Goal: Answer question/provide support: Share knowledge or assist other users

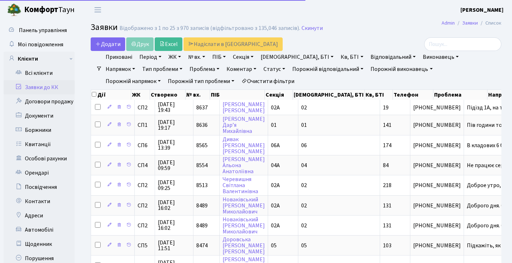
select select "25"
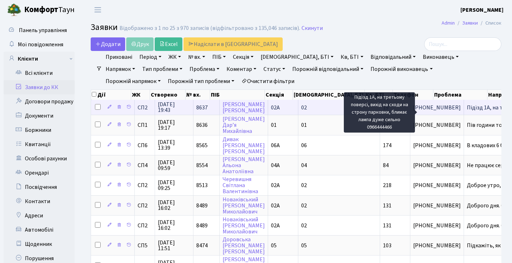
click at [467, 111] on span "Підїзд 1А, на т[...]" at bounding box center [488, 108] width 43 height 8
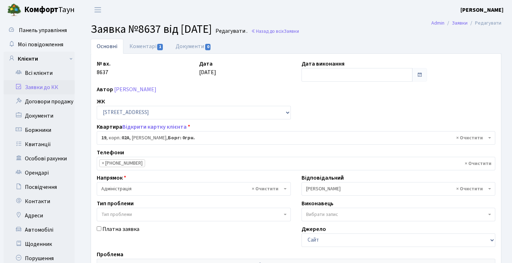
select select "20269"
click at [46, 90] on link "Заявки до КК" at bounding box center [39, 87] width 71 height 14
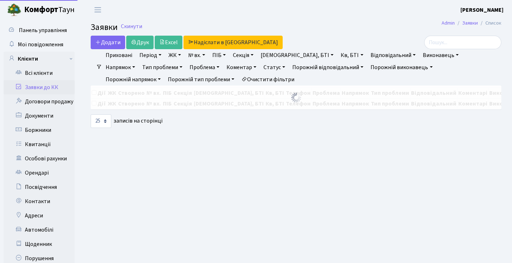
select select "25"
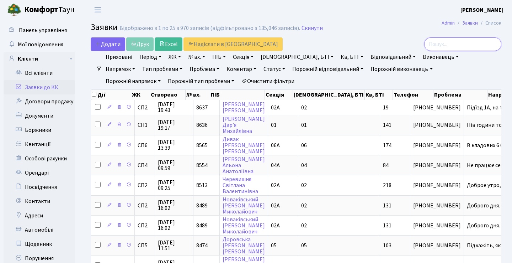
click at [454, 45] on input "search" at bounding box center [463, 44] width 77 height 14
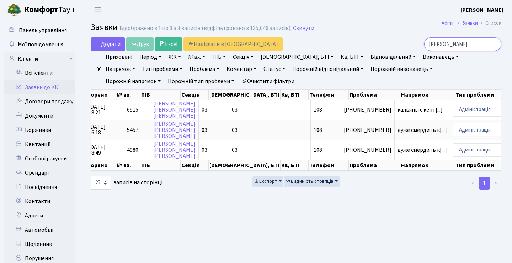
type input "[PERSON_NAME]"
click at [415, 26] on h2 "Заявки Відображено з 1 по 3 з 3 записів (відфільтровано з 135,046 записів). Ски…" at bounding box center [296, 28] width 411 height 12
click at [364, 34] on h2 "Заявки Відображено з 1 по 3 з 3 записів (відфільтровано з 135,046 записів). Ски…" at bounding box center [296, 28] width 411 height 12
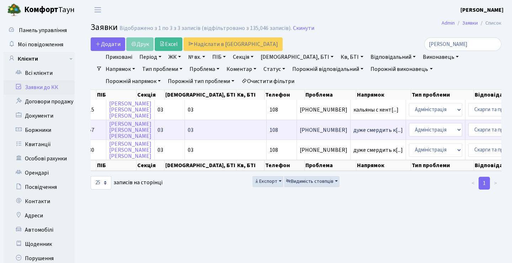
scroll to position [0, 239]
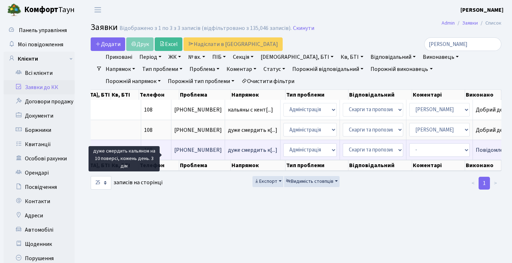
click at [228, 154] on span "дуже смердить к[...]" at bounding box center [252, 150] width 49 height 8
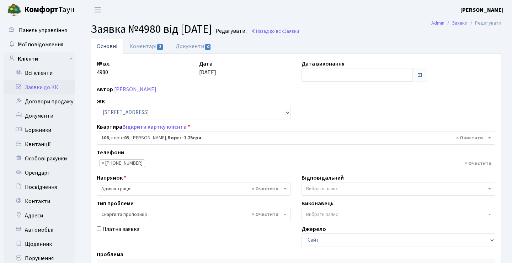
select select "20830"
select select "55"
click at [394, 73] on input "text" at bounding box center [357, 75] width 111 height 14
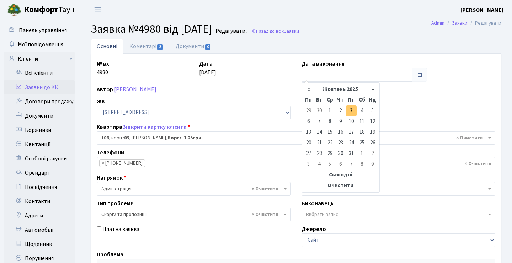
click at [355, 111] on td "3" at bounding box center [351, 110] width 11 height 11
type input "03.10.2025"
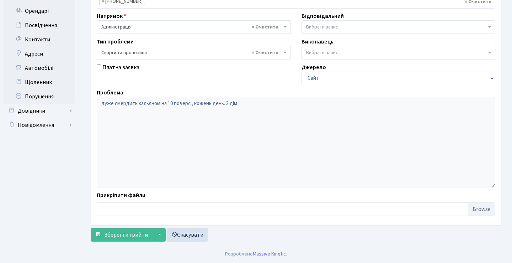
scroll to position [162, 0]
click at [128, 235] on span "Зберегти і вийти" at bounding box center [126, 235] width 44 height 8
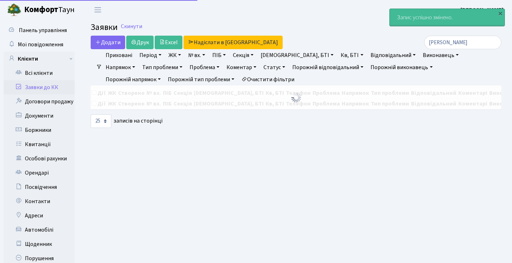
select select "25"
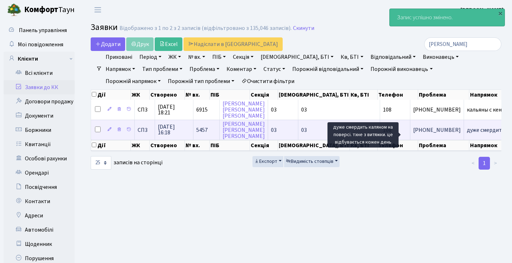
click at [467, 134] on span "дуже смердить к[...]" at bounding box center [491, 130] width 49 height 8
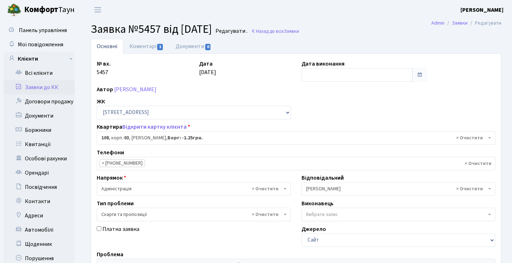
select select "20830"
select select "55"
click at [359, 79] on input "text" at bounding box center [357, 75] width 111 height 14
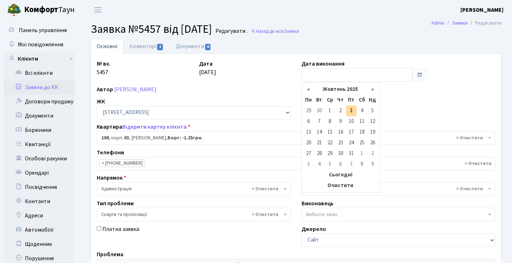
click at [352, 109] on td "3" at bounding box center [351, 110] width 11 height 11
type input "03.10.2025"
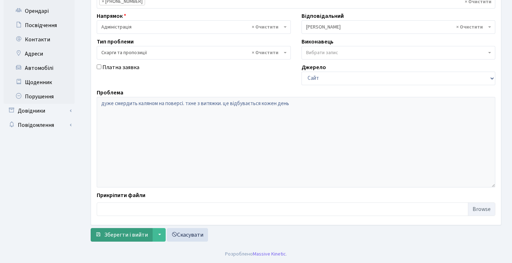
scroll to position [162, 0]
click at [124, 236] on span "Зберегти і вийти" at bounding box center [126, 235] width 44 height 8
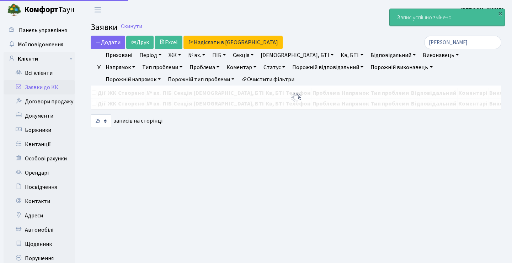
select select "25"
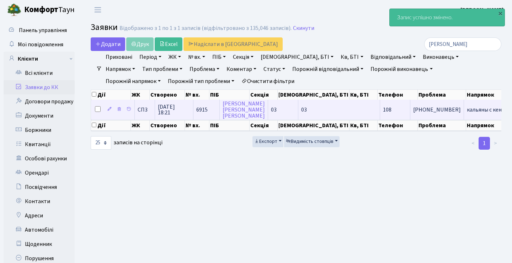
click at [464, 107] on td "кальяны с кент[...]" at bounding box center [489, 110] width 51 height 20
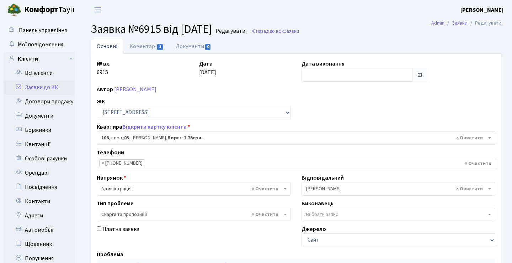
select select "20830"
select select "55"
click at [322, 73] on input "text" at bounding box center [357, 75] width 111 height 14
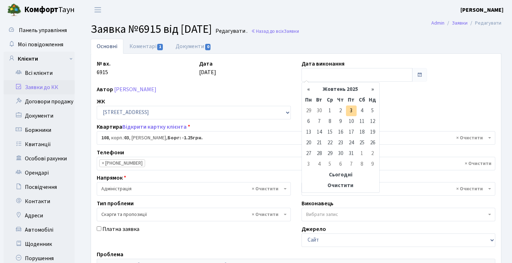
click at [352, 107] on td "3" at bounding box center [351, 110] width 11 height 11
type input "03.10.2025"
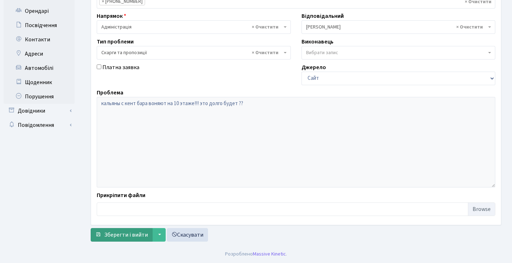
scroll to position [162, 0]
click at [141, 236] on span "Зберегти і вийти" at bounding box center [126, 235] width 44 height 8
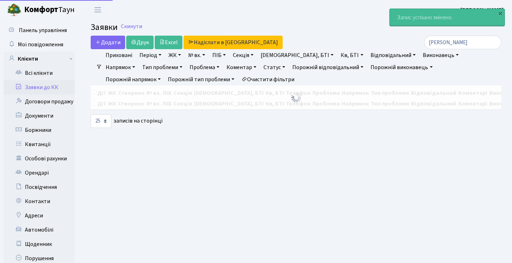
select select "25"
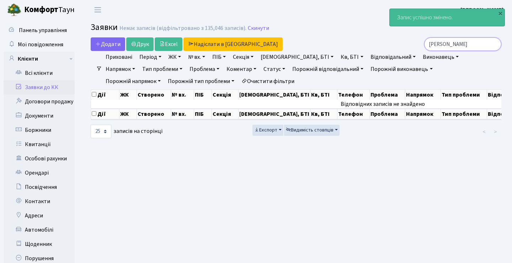
click at [492, 45] on input "[PERSON_NAME]" at bounding box center [463, 44] width 77 height 14
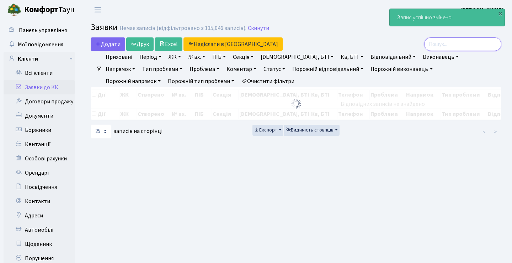
click at [467, 48] on input "search" at bounding box center [463, 44] width 77 height 14
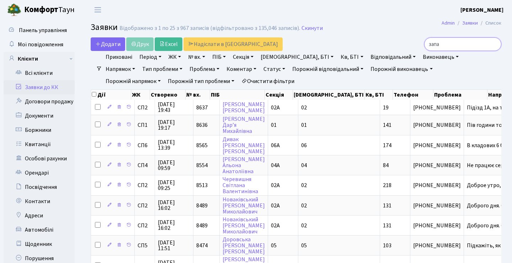
type input "запах"
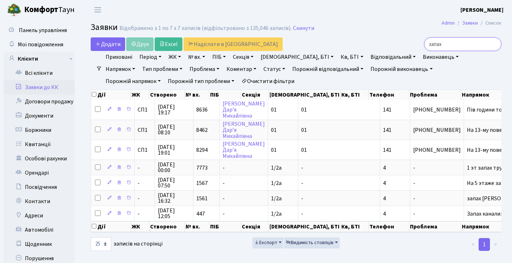
click at [495, 47] on input "запах" at bounding box center [463, 44] width 77 height 14
click at [459, 44] on input "search" at bounding box center [463, 44] width 77 height 14
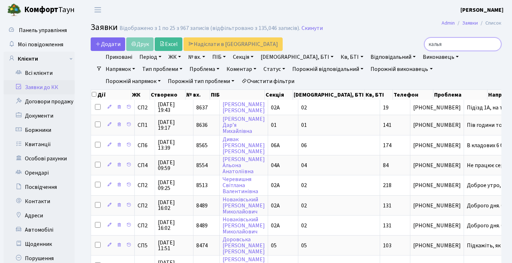
type input "кальян"
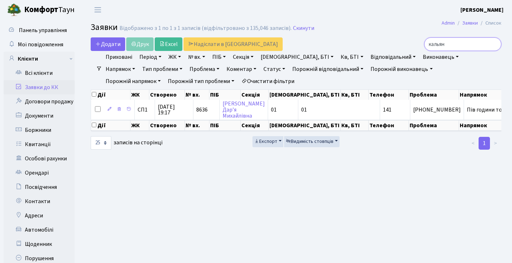
click at [494, 43] on input "кальян" at bounding box center [463, 44] width 77 height 14
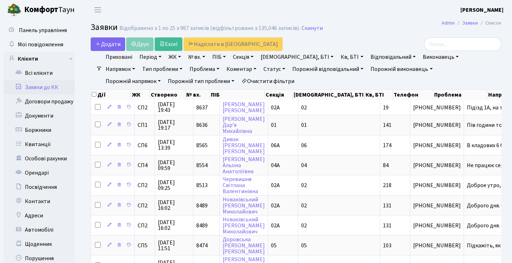
click at [261, 71] on link "Статус" at bounding box center [274, 69] width 27 height 12
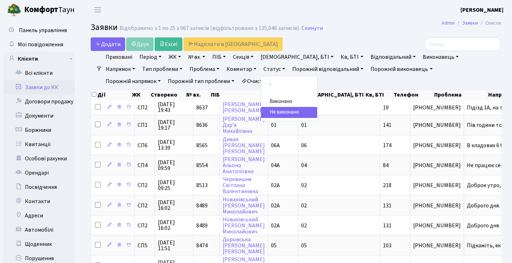
click at [261, 111] on link "Не виконано" at bounding box center [289, 112] width 56 height 11
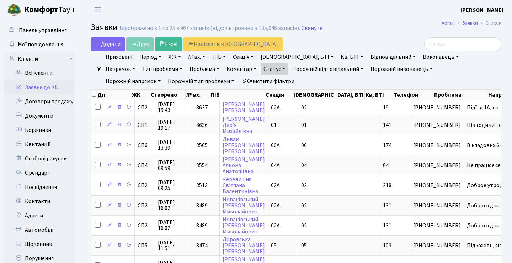
click at [138, 63] on link "Напрямок" at bounding box center [120, 69] width 35 height 12
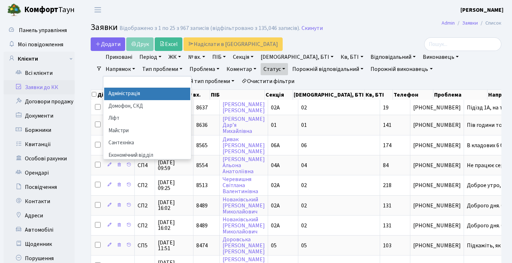
click at [190, 88] on li "Адміністрація" at bounding box center [147, 94] width 86 height 12
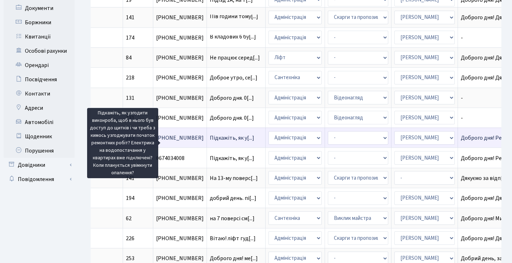
scroll to position [105, 0]
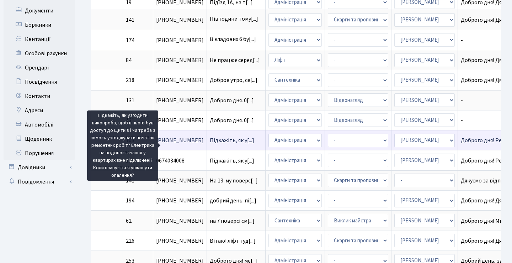
click at [210, 144] on span "Підкажіть, як у[...]" at bounding box center [232, 140] width 44 height 8
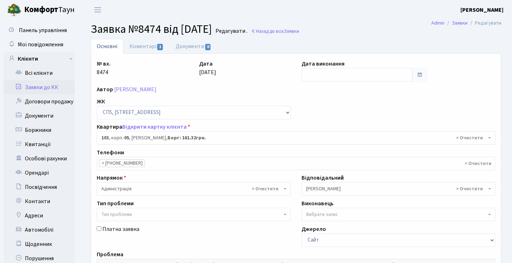
select select "21512"
click at [163, 45] on span "1" at bounding box center [160, 47] width 6 height 6
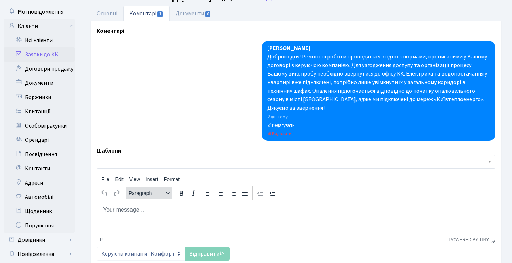
scroll to position [41, 0]
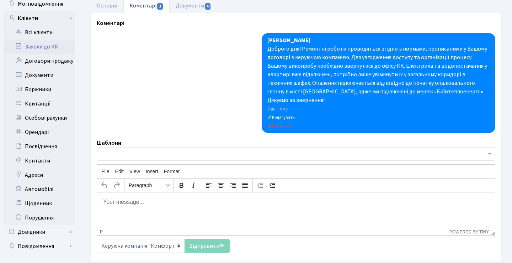
click at [161, 208] on html at bounding box center [296, 201] width 398 height 19
paste body "Rich Text Area. Press ALT-0 for help."
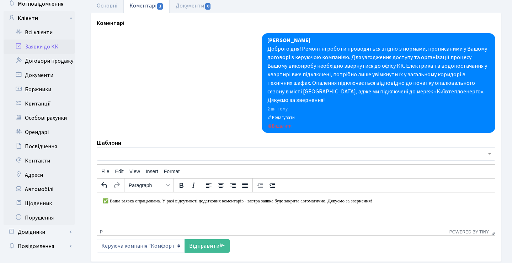
click at [217, 239] on link "Відправити" at bounding box center [207, 246] width 45 height 14
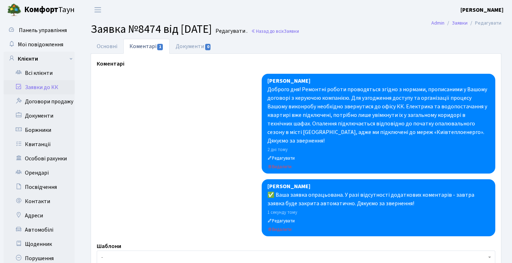
scroll to position [0, 0]
click at [63, 85] on link "Заявки до КК" at bounding box center [39, 87] width 71 height 14
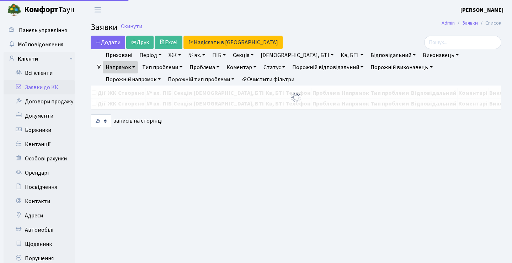
select select "25"
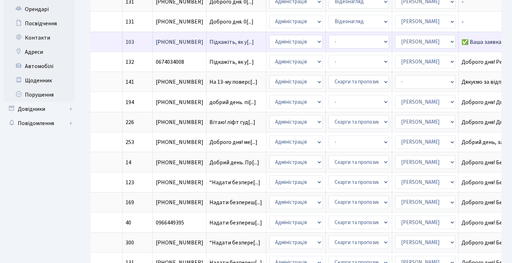
scroll to position [0, 257]
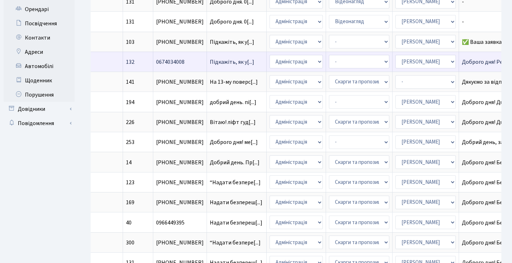
click at [207, 63] on td "Підкажіть, як у[...]" at bounding box center [237, 62] width 60 height 20
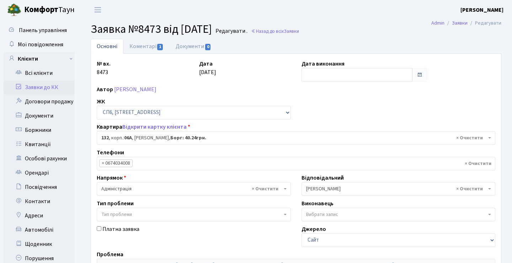
select select "21800"
click at [144, 49] on link "Коментарі 1" at bounding box center [146, 46] width 46 height 15
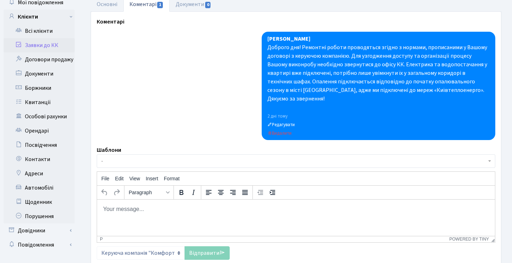
scroll to position [46, 0]
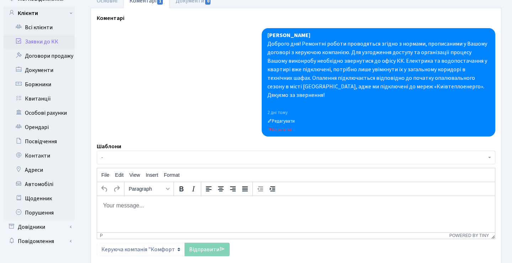
click at [142, 204] on body "Rich Text Area. Press ALT-0 for help." at bounding box center [296, 205] width 387 height 8
paste body "Rich Text Area. Press ALT-0 for help."
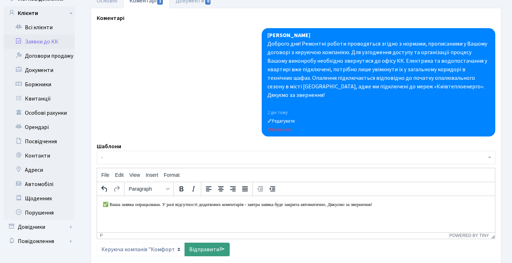
click at [199, 242] on link "Відправити" at bounding box center [207, 249] width 45 height 14
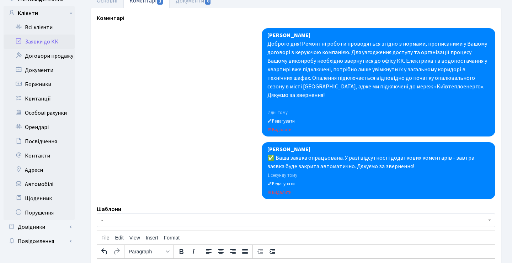
click at [51, 37] on link "Заявки до КК" at bounding box center [39, 42] width 71 height 14
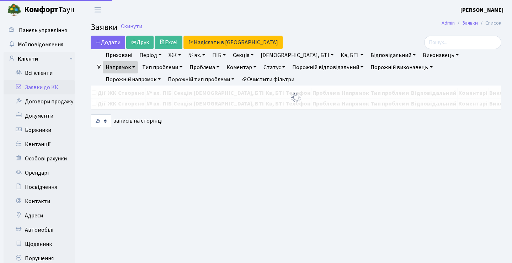
select select "25"
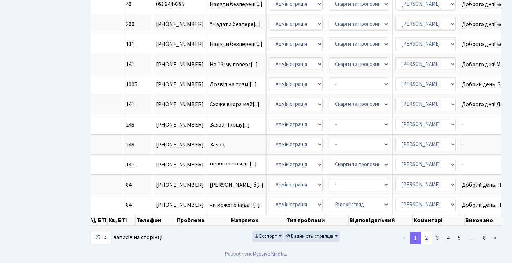
click at [427, 244] on link "2" at bounding box center [426, 237] width 11 height 13
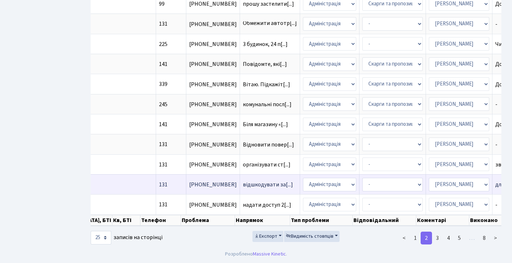
scroll to position [403, 0]
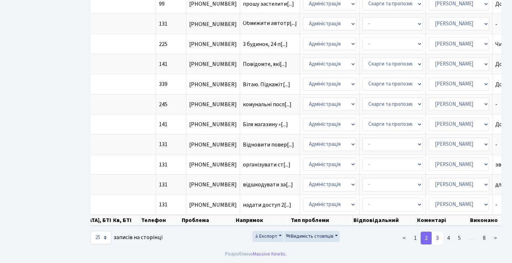
click at [439, 241] on link "3" at bounding box center [437, 237] width 11 height 13
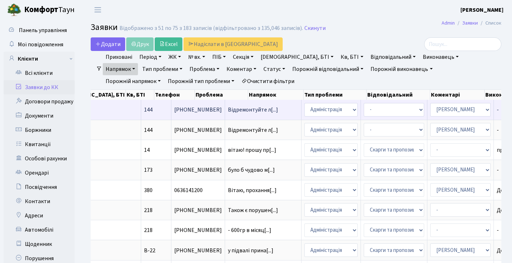
scroll to position [0, 0]
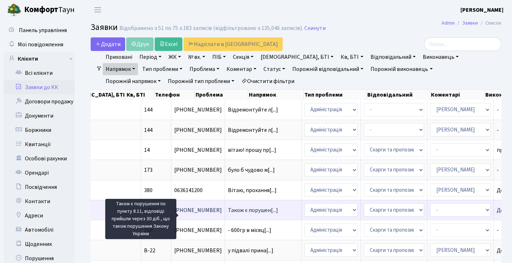
click at [228, 214] on span "Також є порушен[...]" at bounding box center [253, 210] width 50 height 8
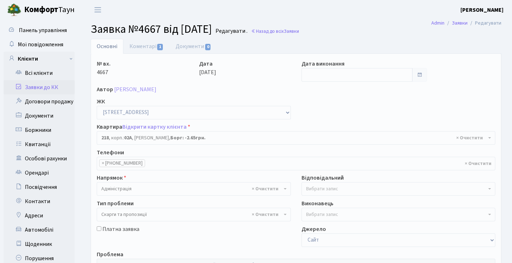
select select "20468"
select select "55"
click at [46, 89] on link "Заявки до КК" at bounding box center [39, 87] width 71 height 14
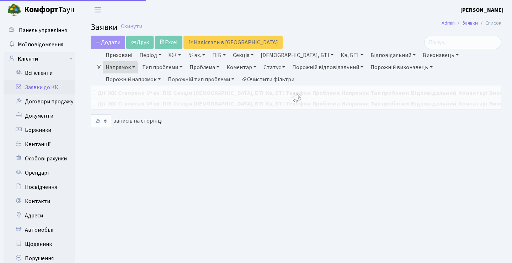
select select "25"
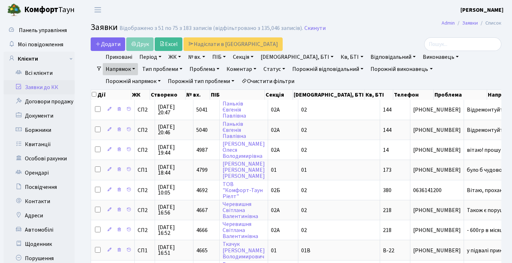
click at [138, 63] on link "Напрямок" at bounding box center [120, 69] width 35 height 12
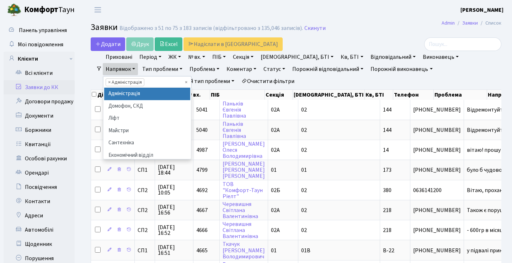
click at [144, 78] on li "× Адміністрація" at bounding box center [125, 82] width 39 height 8
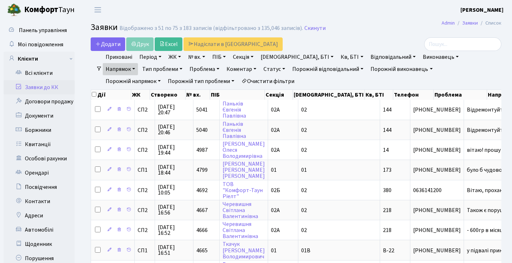
click at [138, 63] on link "Напрямок" at bounding box center [120, 69] width 35 height 12
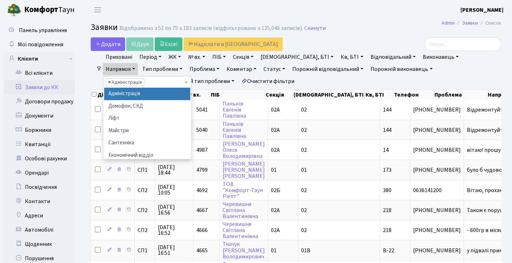
click at [111, 79] on span "×" at bounding box center [109, 82] width 2 height 7
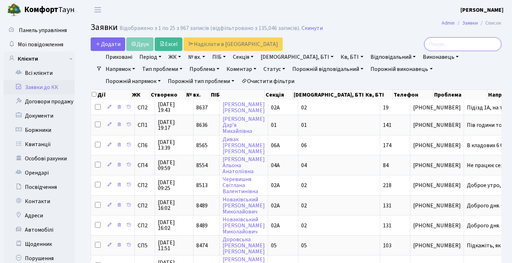
click at [442, 47] on input "search" at bounding box center [463, 44] width 77 height 14
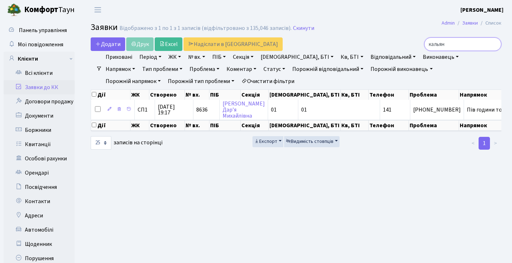
drag, startPoint x: 446, startPoint y: 46, endPoint x: 400, endPoint y: 42, distance: 45.4
click at [400, 43] on div "кальян" at bounding box center [437, 44] width 130 height 14
type input "дим"
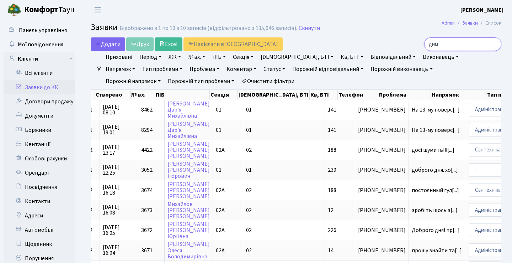
click at [493, 45] on input "дим" at bounding box center [463, 44] width 77 height 14
click at [465, 45] on input "search" at bounding box center [463, 44] width 77 height 14
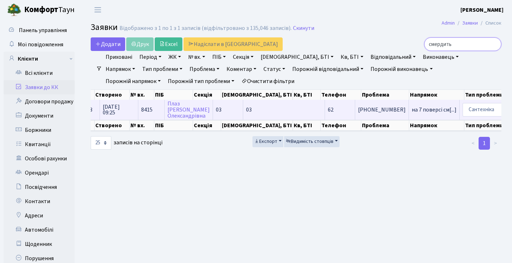
type input "смердить"
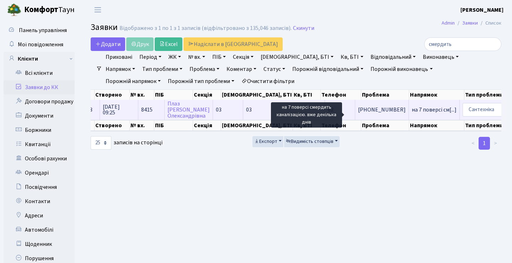
click at [412, 114] on span "на 7 поверсі см[...]" at bounding box center [434, 110] width 45 height 8
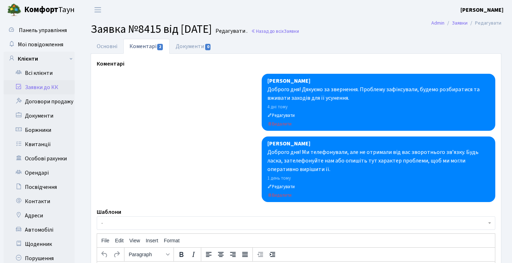
click at [61, 84] on link "Заявки до КК" at bounding box center [39, 87] width 71 height 14
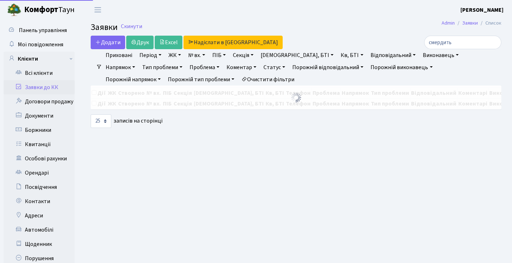
select select "25"
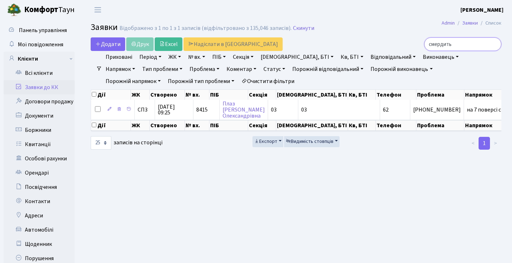
click at [495, 45] on input "смердить" at bounding box center [463, 44] width 77 height 14
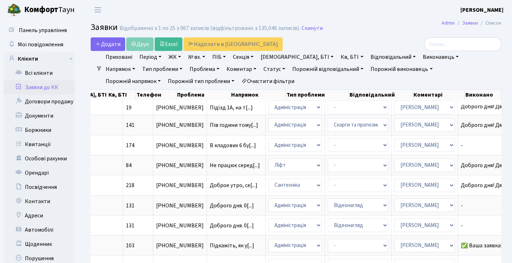
click at [379, 30] on h2 "Заявки Відображено з 1 по 25 з 967 записів (відфільтровано з 135,046 записів). …" at bounding box center [296, 28] width 411 height 12
click at [261, 70] on link "Статус" at bounding box center [274, 69] width 27 height 12
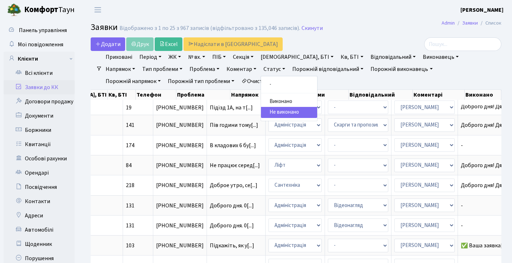
click at [261, 67] on link "Статус" at bounding box center [274, 69] width 27 height 12
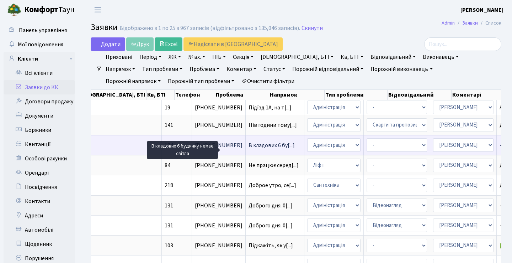
scroll to position [0, 177]
